Goal: Information Seeking & Learning: Find contact information

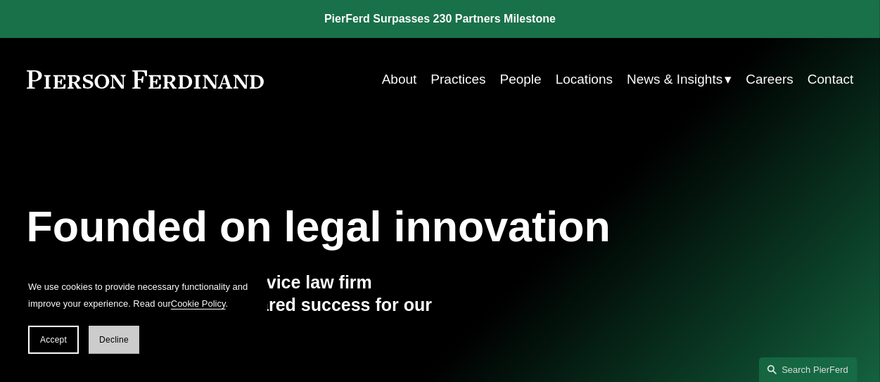
click at [99, 340] on span "Decline" at bounding box center [114, 340] width 30 height 10
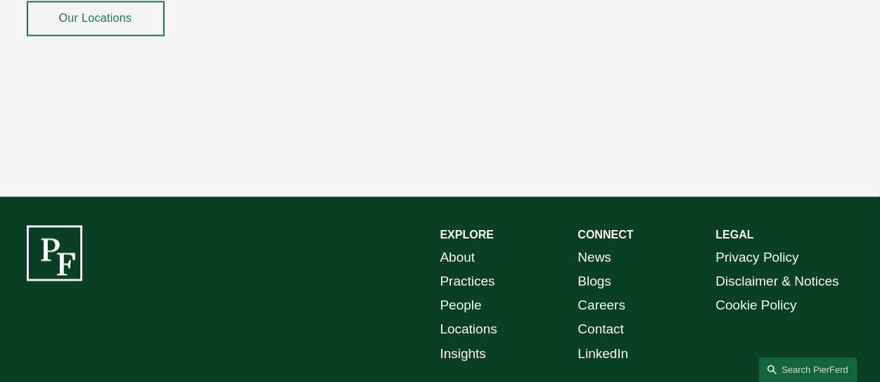
scroll to position [2463, 0]
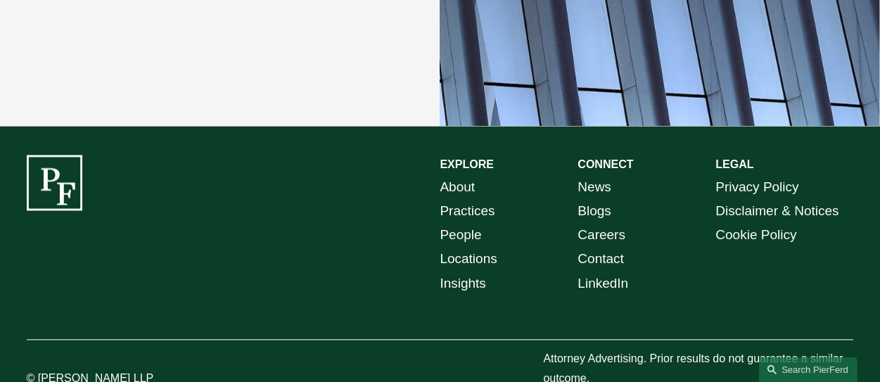
click at [450, 175] on link "About" at bounding box center [458, 187] width 35 height 24
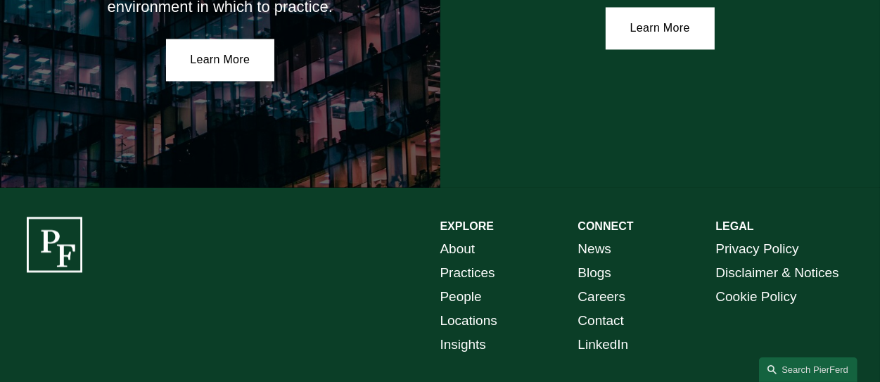
scroll to position [2514, 0]
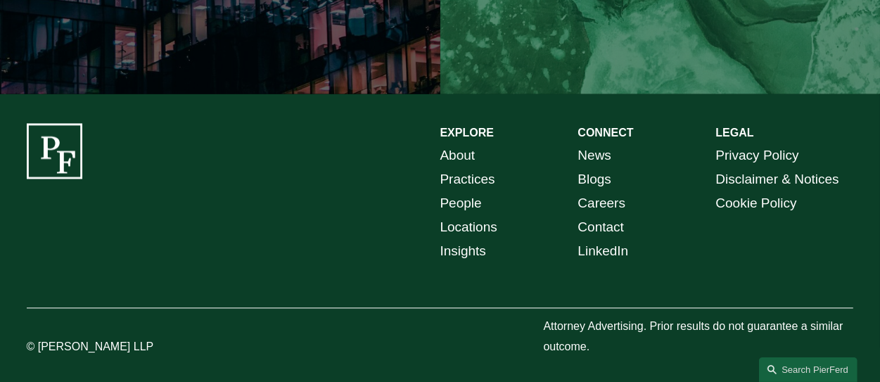
click at [462, 194] on link "People" at bounding box center [462, 203] width 42 height 24
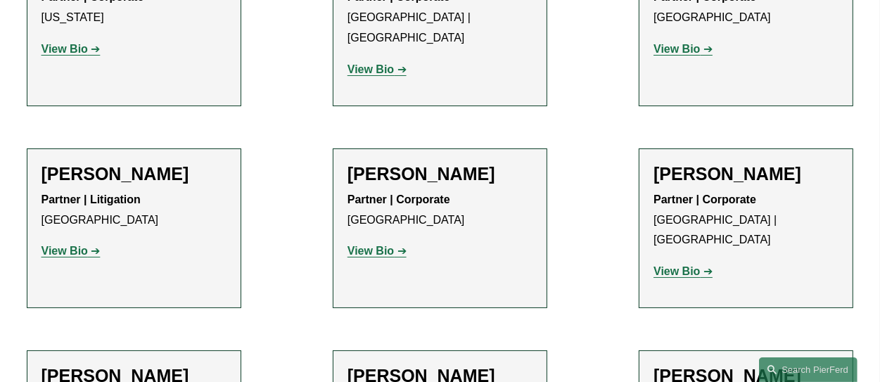
scroll to position [17674, 0]
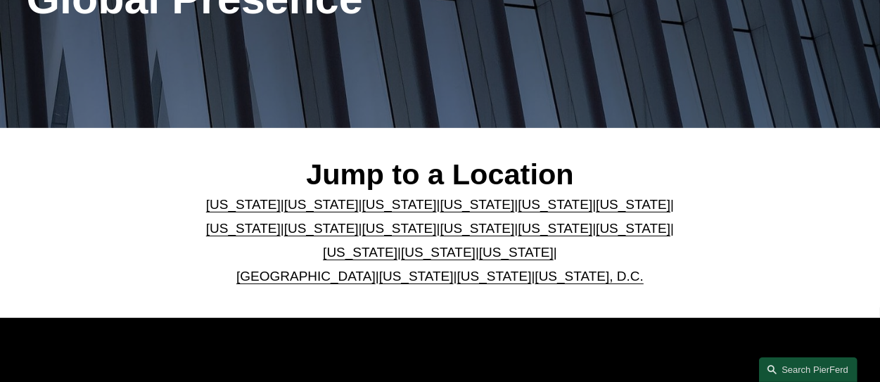
scroll to position [282, 0]
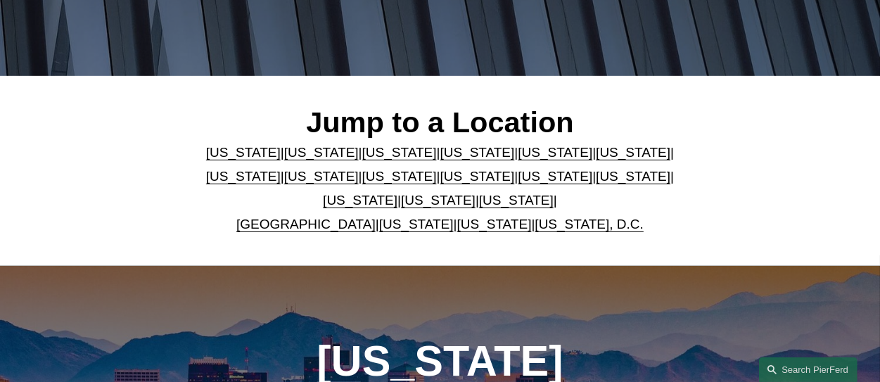
click at [596, 184] on link "[US_STATE]" at bounding box center [633, 176] width 75 height 15
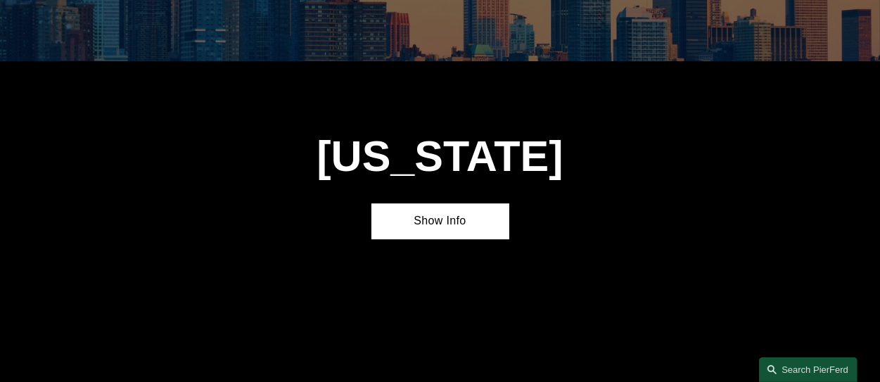
scroll to position [3325, 0]
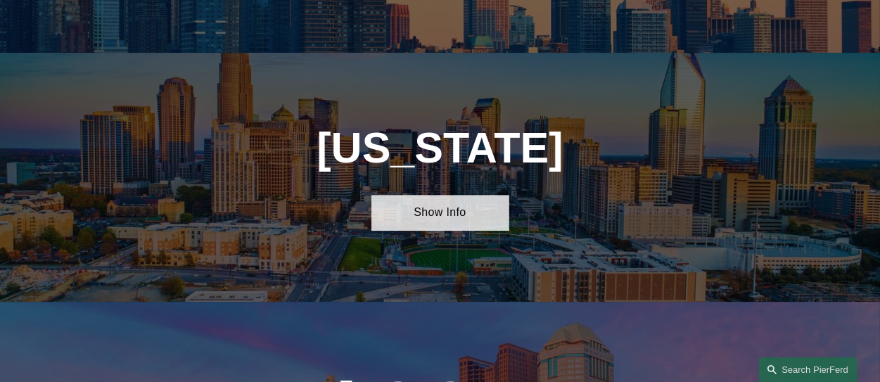
click at [450, 195] on link "Show Info" at bounding box center [441, 213] width 138 height 36
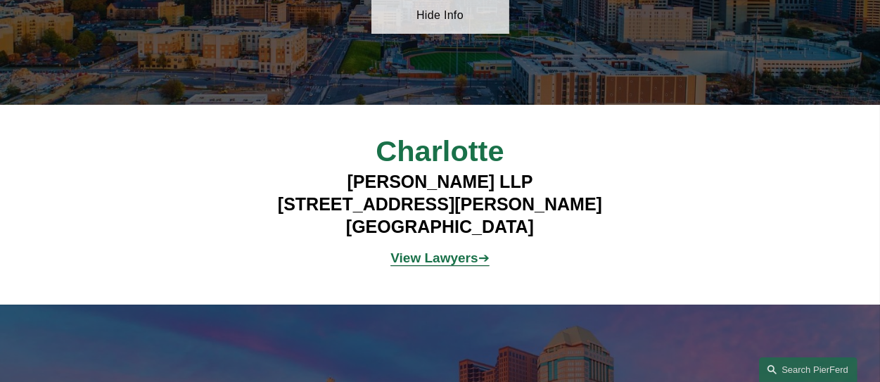
scroll to position [3536, 0]
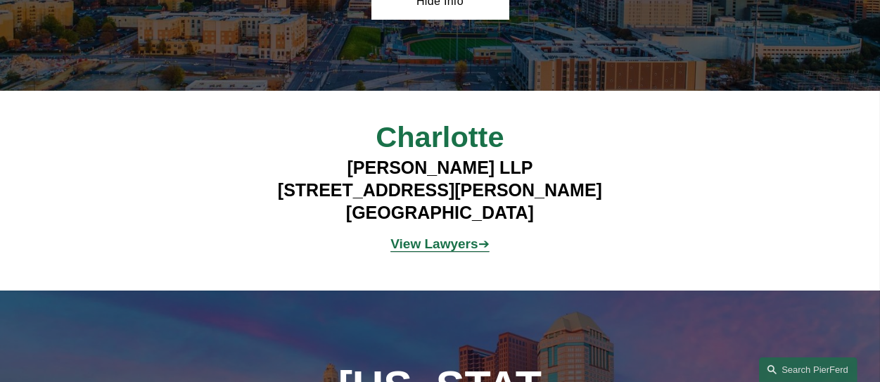
click at [435, 236] on strong "View Lawyers" at bounding box center [434, 243] width 87 height 15
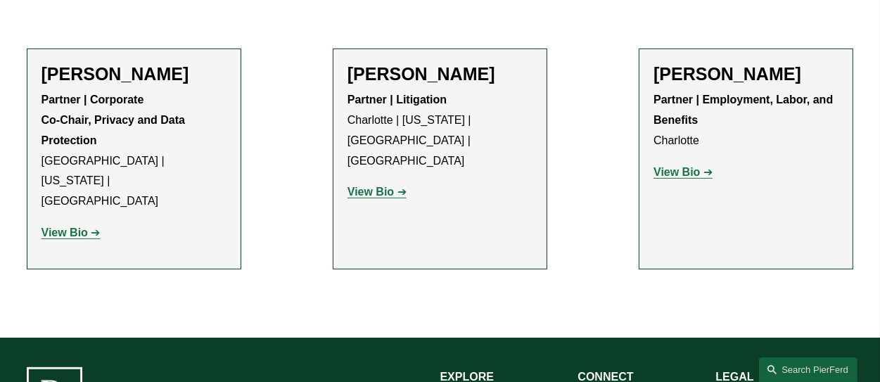
scroll to position [493, 0]
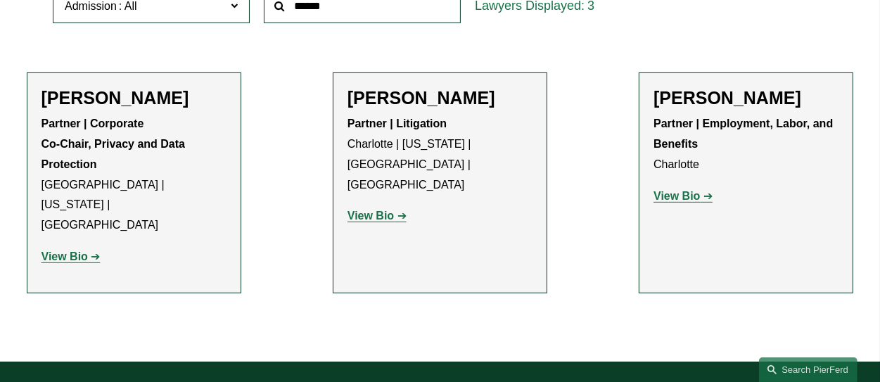
click at [684, 198] on strong "View Bio" at bounding box center [677, 196] width 46 height 12
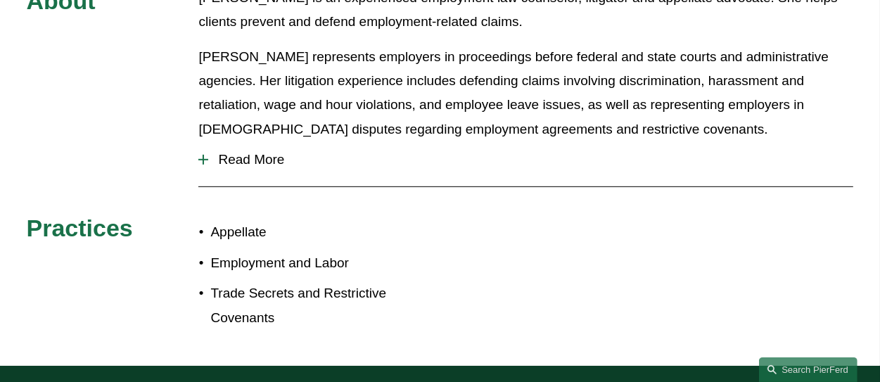
scroll to position [563, 0]
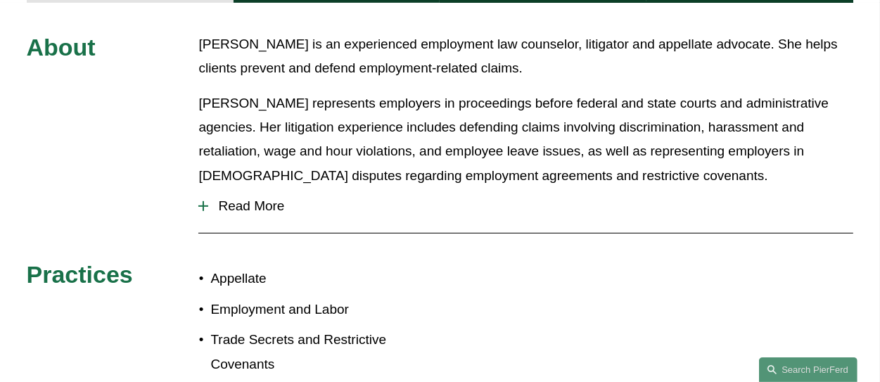
click at [253, 198] on span "Read More" at bounding box center [530, 205] width 645 height 15
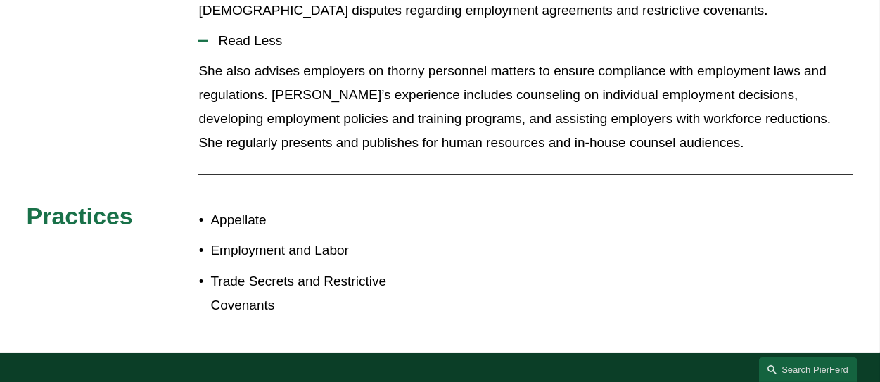
scroll to position [704, 0]
